Goal: Task Accomplishment & Management: Manage account settings

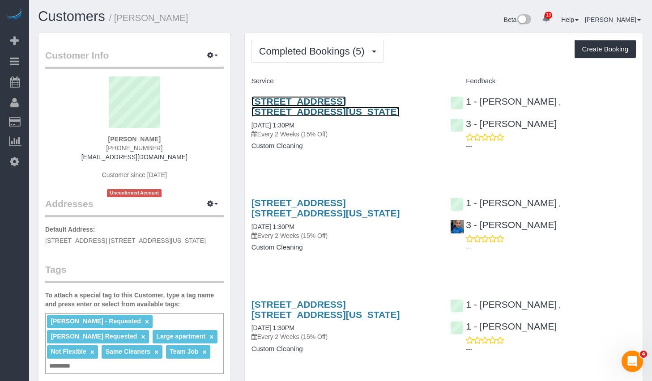
click at [326, 100] on link "860 United Nations Plaza Apt. 30a, New York, NY 10017" at bounding box center [326, 106] width 149 height 21
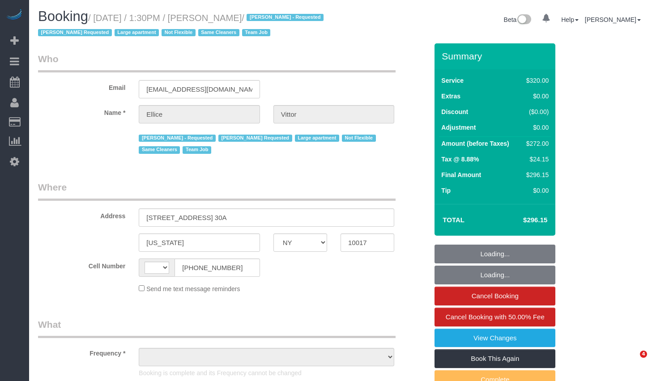
select select "NY"
select select "string:[GEOGRAPHIC_DATA]"
select select "object:770"
select select "2"
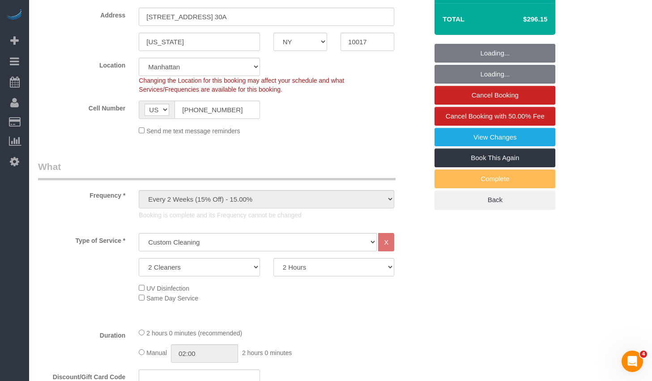
select select "string:stripe-pm_1RY6uz4VGloSiKo7sBfzYHna"
select select "object:909"
select select "number:62"
select select "number:75"
select select "number:15"
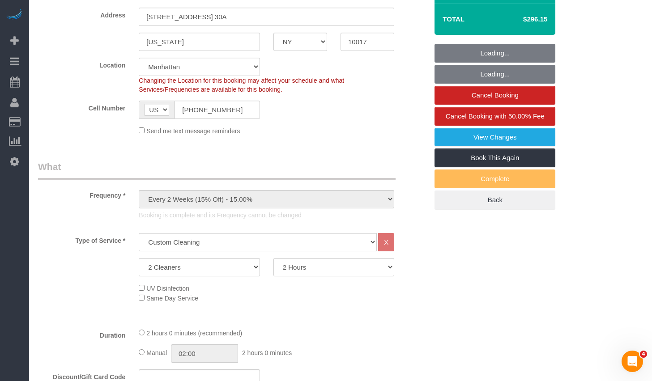
select select "number:6"
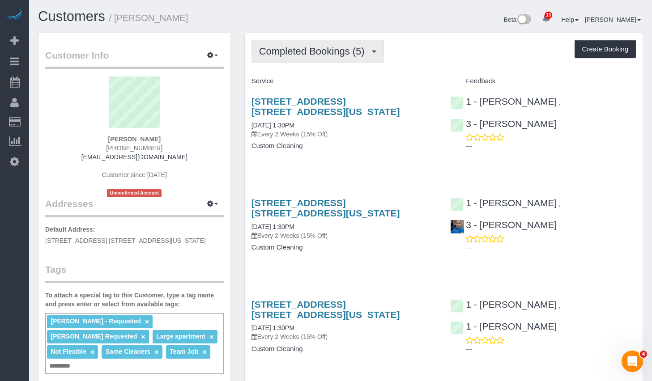
click at [337, 51] on span "Completed Bookings (5)" at bounding box center [314, 51] width 110 height 11
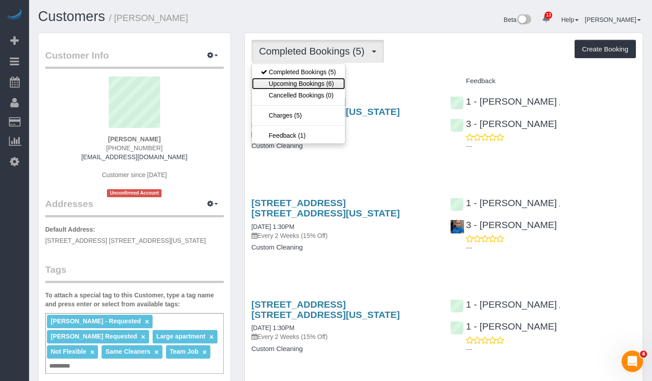
click at [313, 82] on link "Upcoming Bookings (6)" at bounding box center [298, 84] width 93 height 12
